Goal: Information Seeking & Learning: Learn about a topic

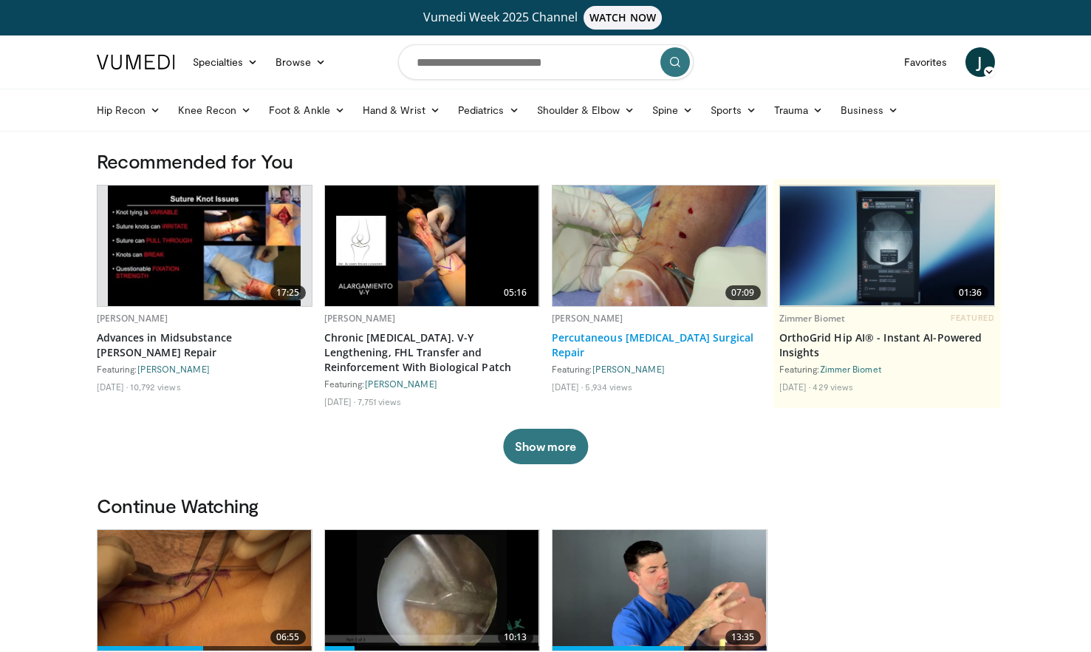
click at [648, 338] on link "Percutaneous [MEDICAL_DATA] Surgical Repair" at bounding box center [660, 345] width 216 height 30
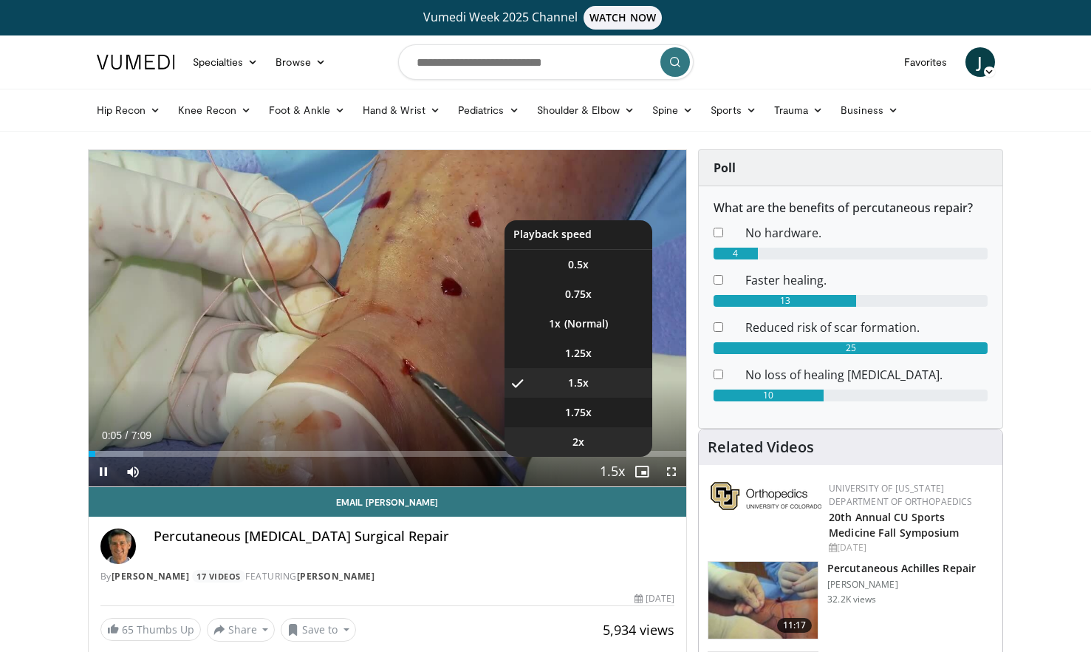
click at [596, 448] on li "2x" at bounding box center [579, 442] width 148 height 30
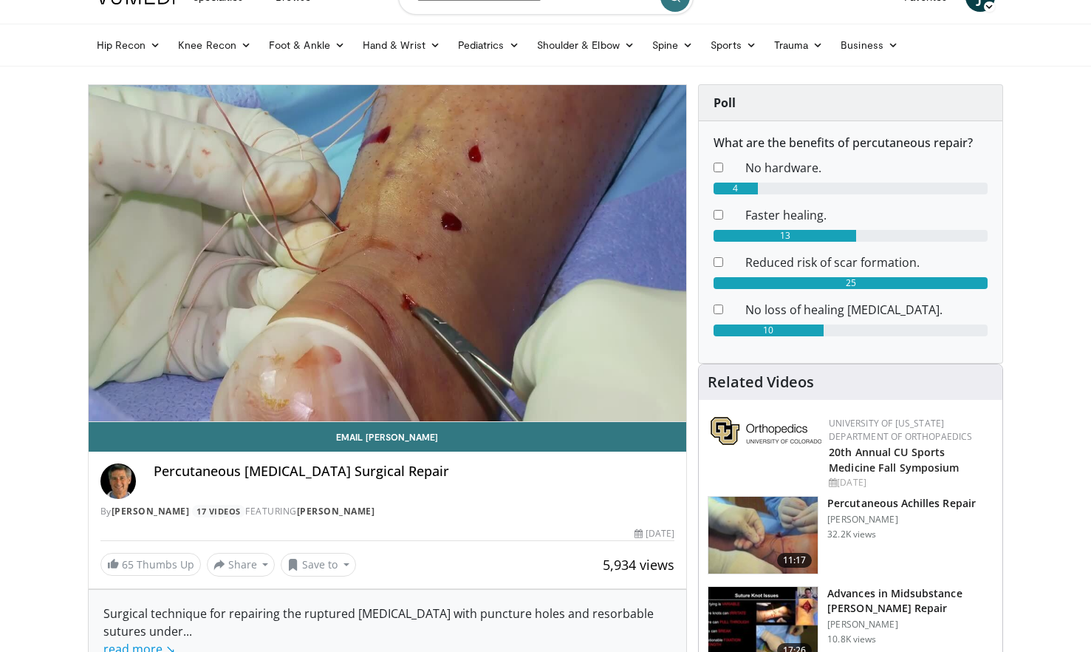
scroll to position [66, 0]
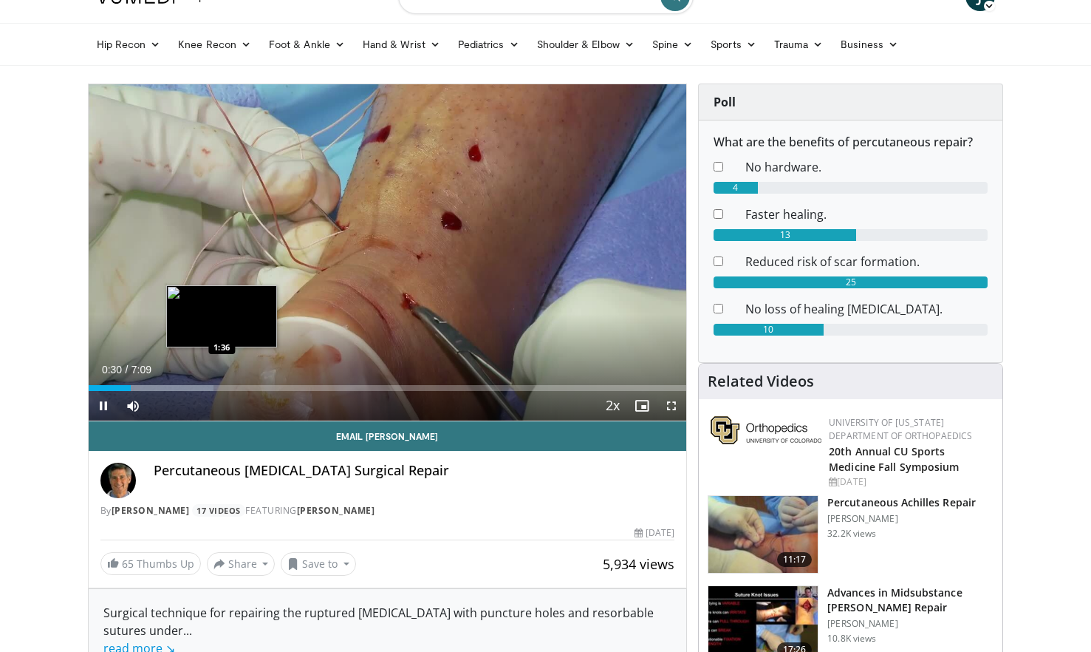
click at [200, 389] on div "Progress Bar" at bounding box center [152, 388] width 123 height 6
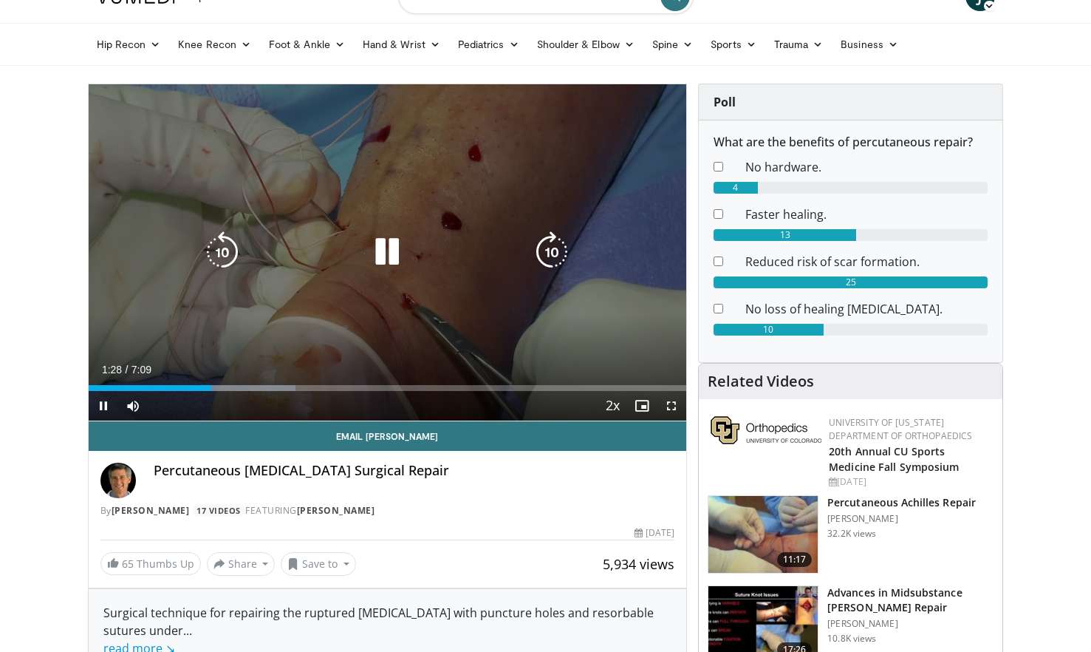
scroll to position [0, 0]
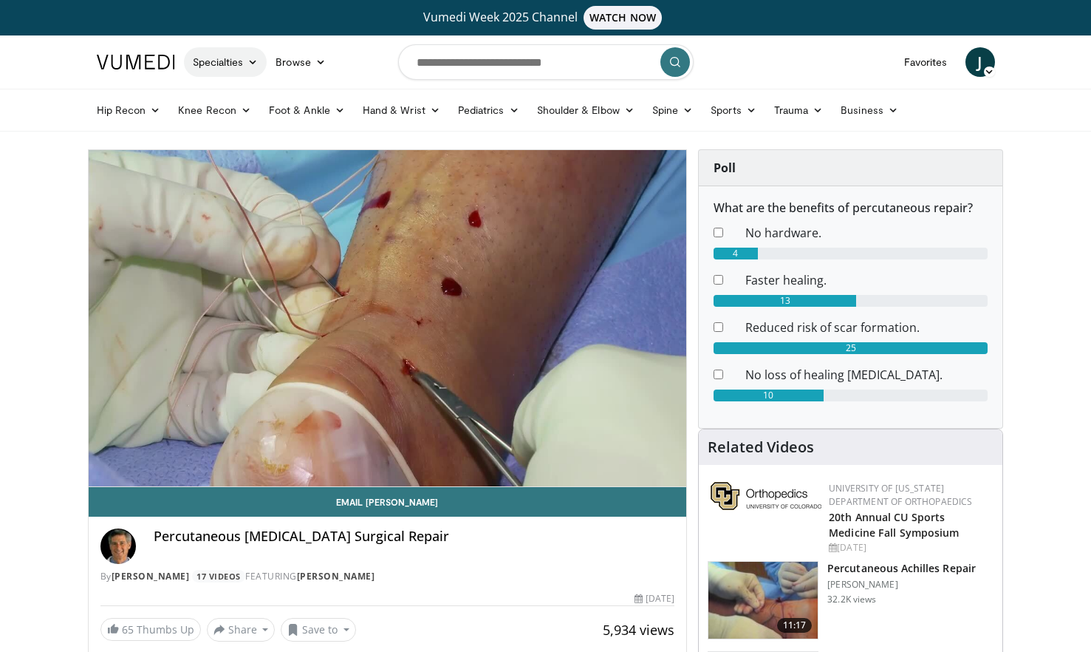
click at [243, 64] on link "Specialties" at bounding box center [225, 62] width 83 height 30
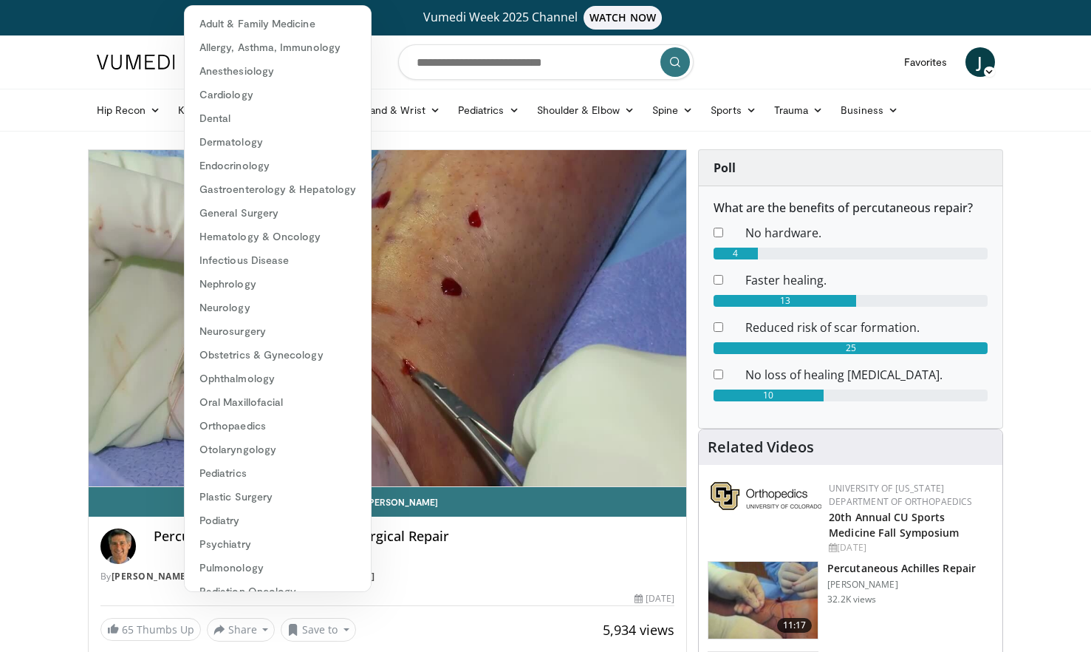
click at [67, 81] on header "Specialties Adult & Family Medicine Allergy, [MEDICAL_DATA], Immunology Anesthe…" at bounding box center [545, 83] width 1091 height 96
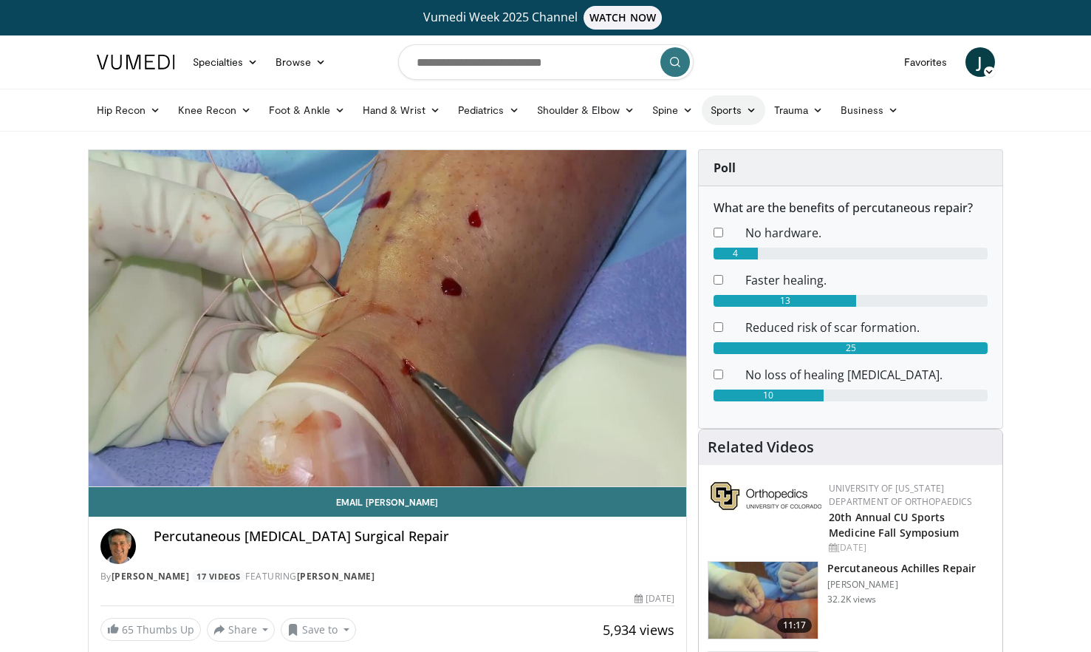
click at [730, 112] on link "Sports" at bounding box center [734, 110] width 64 height 30
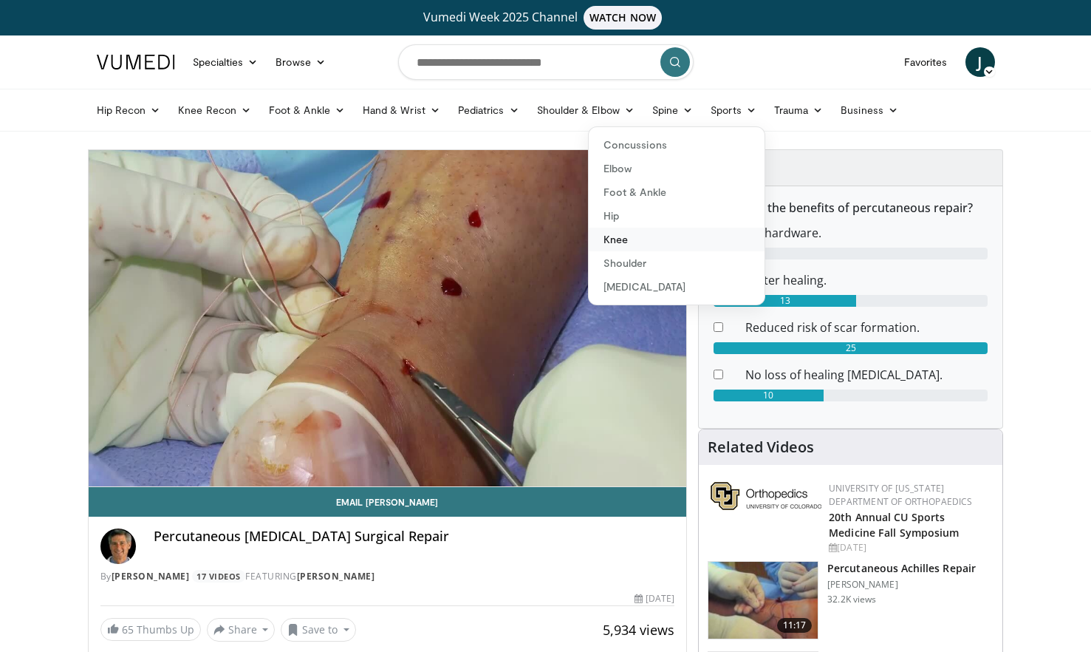
click at [626, 242] on link "Knee" at bounding box center [677, 240] width 176 height 24
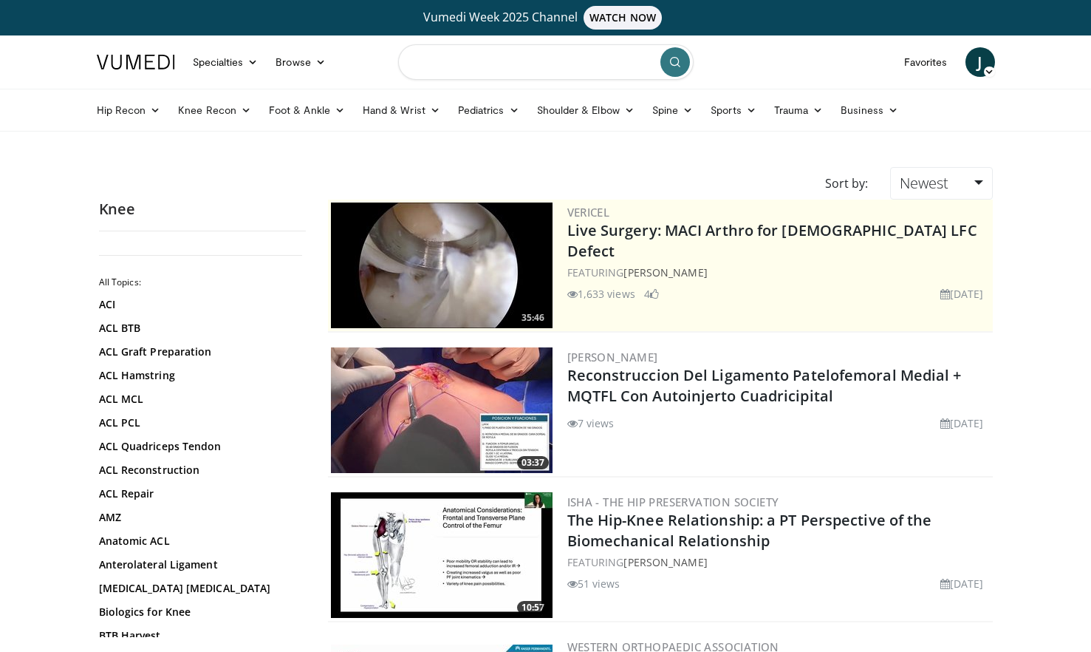
click at [499, 63] on input "Search topics, interventions" at bounding box center [546, 61] width 296 height 35
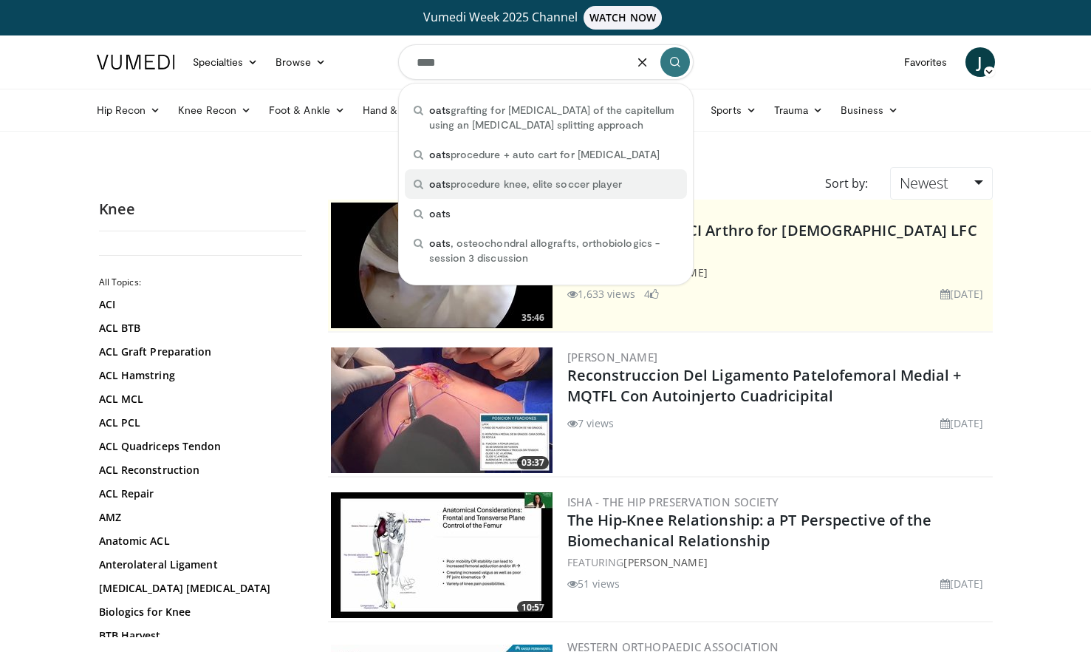
click at [527, 191] on span "oats procedure knee, elite soccer player" at bounding box center [526, 184] width 194 height 15
type input "**********"
